Goal: Information Seeking & Learning: Learn about a topic

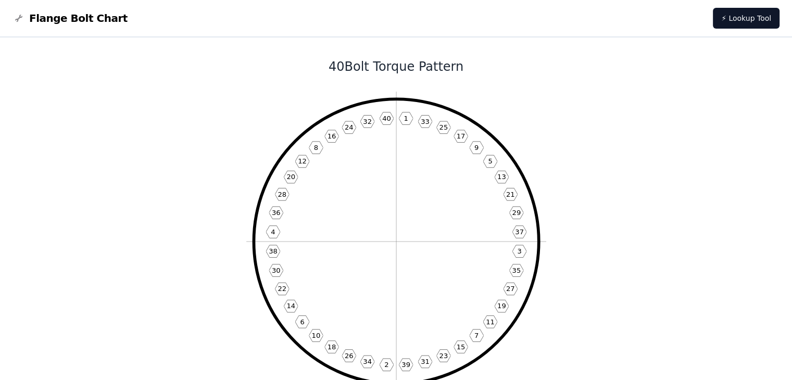
click at [69, 22] on span "Flange Bolt Chart" at bounding box center [78, 18] width 98 height 15
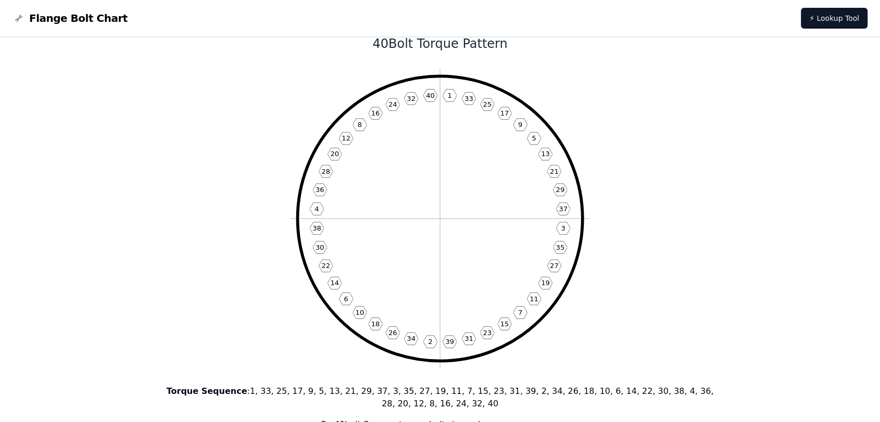
scroll to position [20, 0]
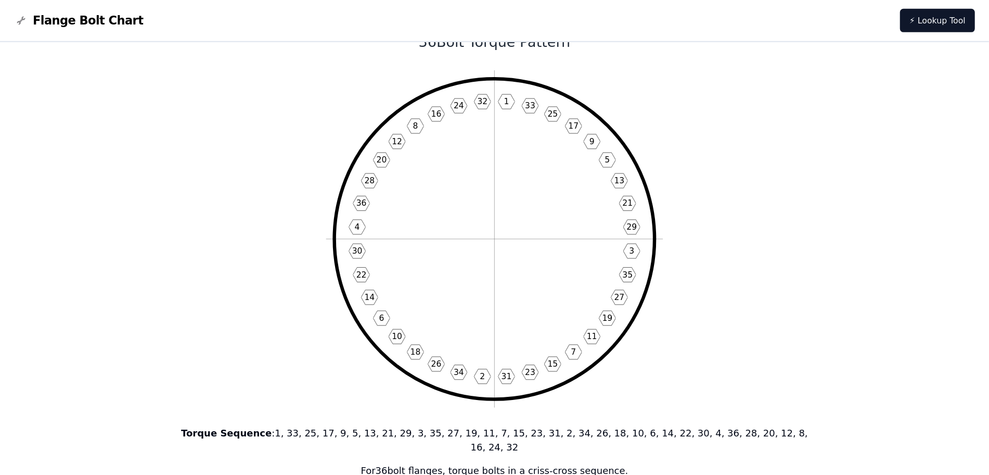
scroll to position [17, 0]
